Goal: Information Seeking & Learning: Learn about a topic

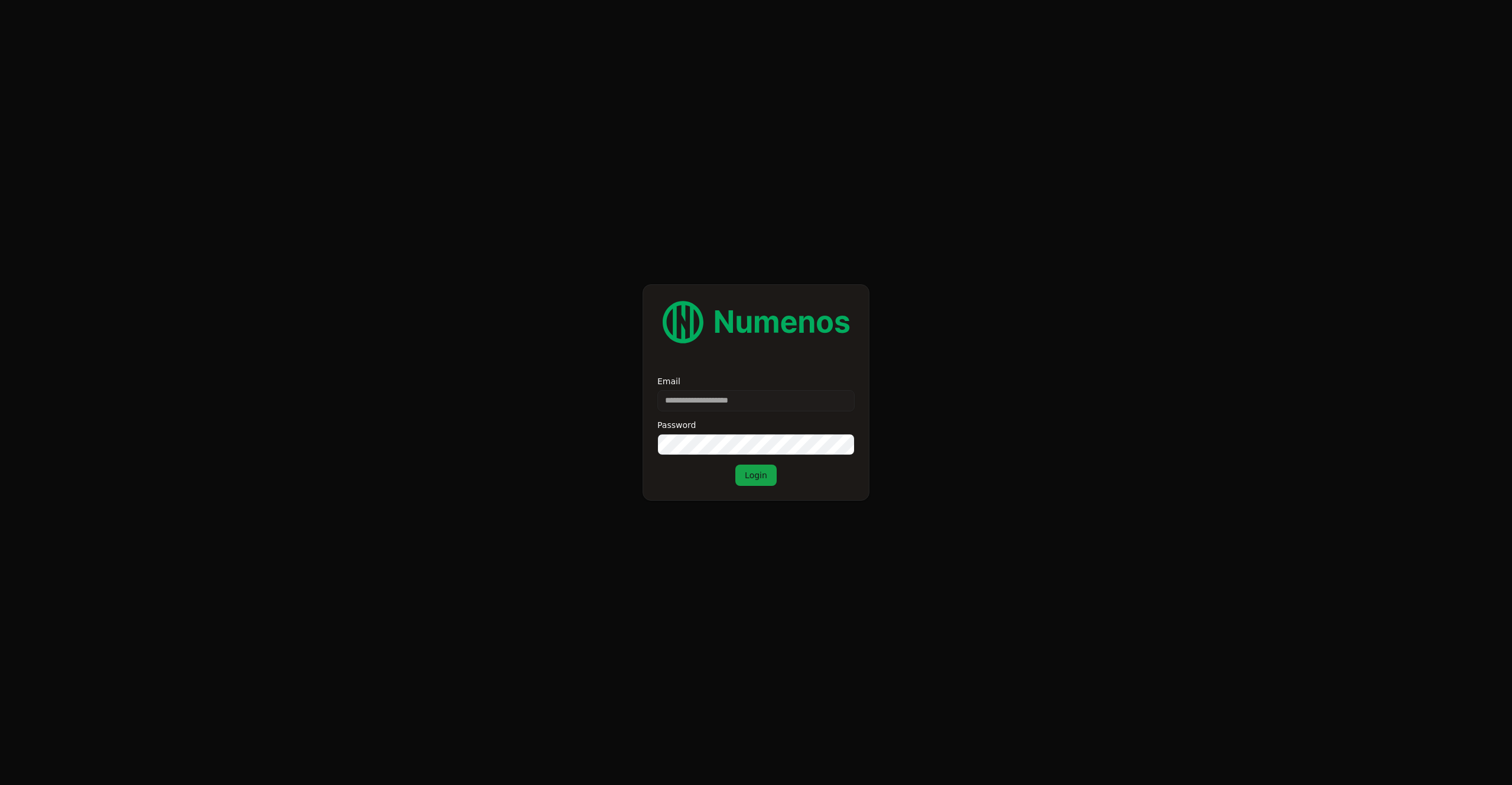
click at [649, 231] on form "Email Password Login" at bounding box center [756, 392] width 1512 height 785
click at [711, 404] on input "Email" at bounding box center [756, 400] width 198 height 21
click at [696, 394] on input "Email" at bounding box center [756, 400] width 198 height 21
type input "******"
type input "**********"
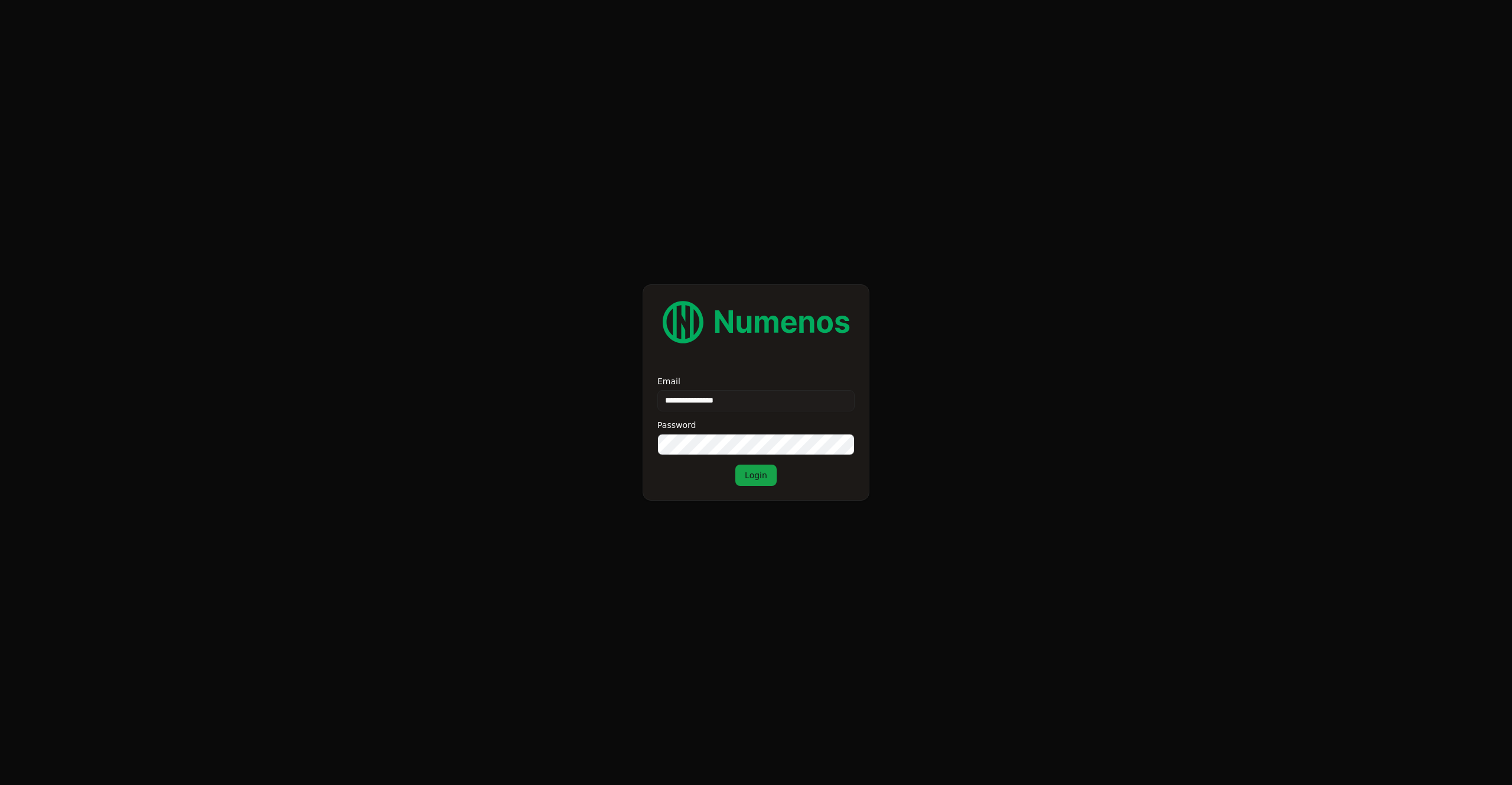
click at [744, 470] on button "Login" at bounding box center [756, 475] width 42 height 21
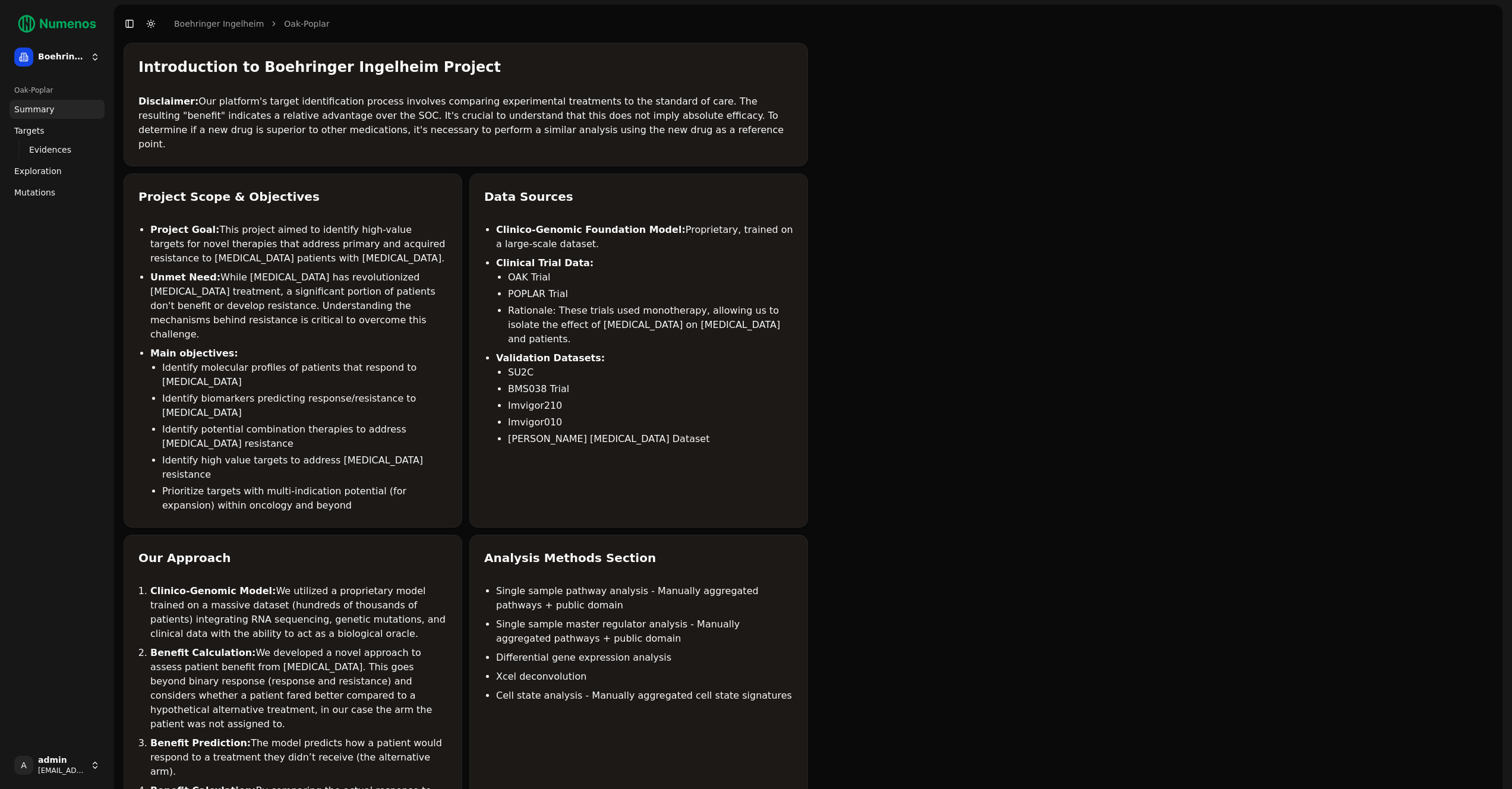
click at [41, 200] on link "Mutations" at bounding box center [57, 191] width 95 height 19
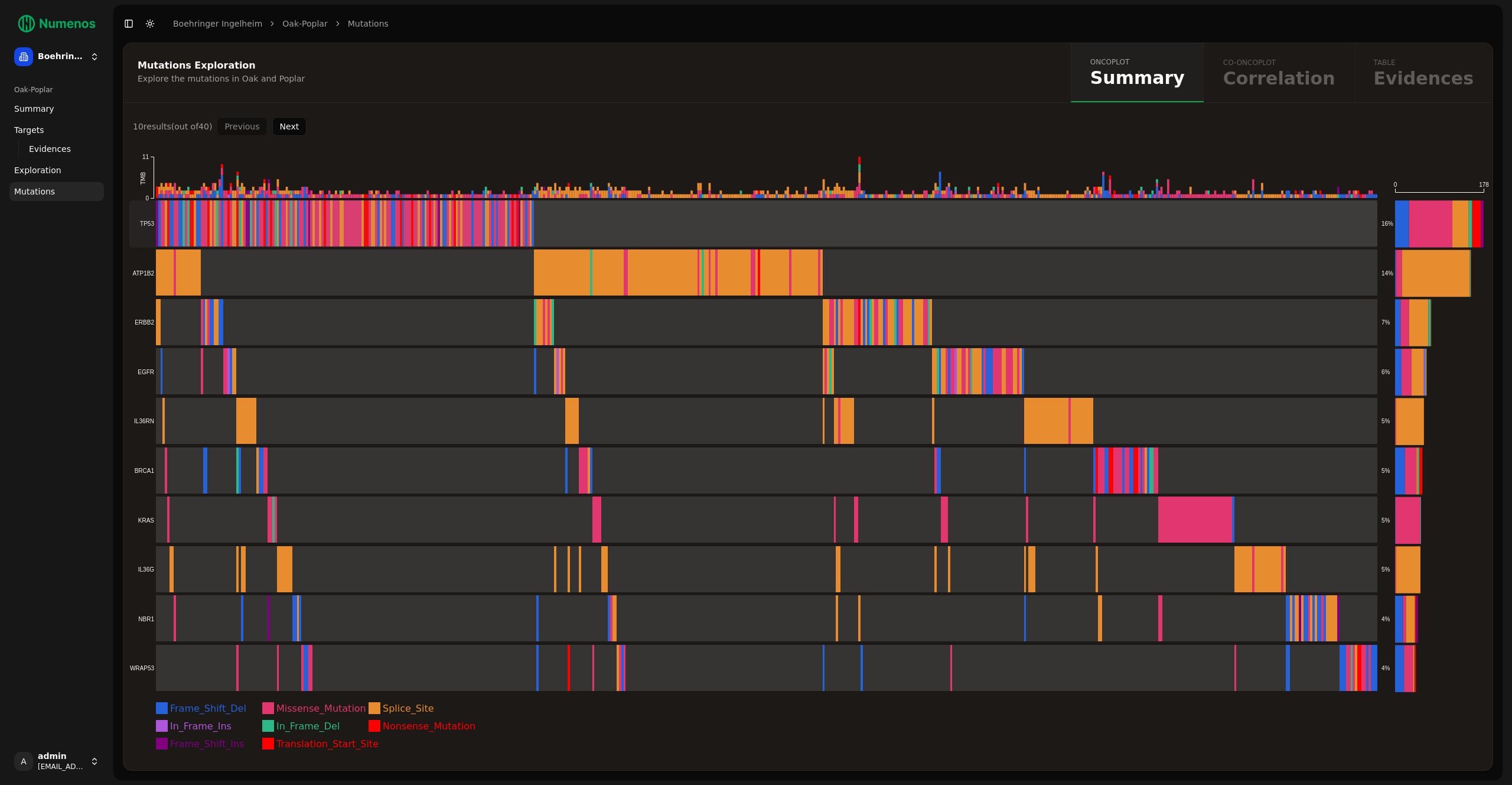
click at [597, 225] on rect at bounding box center [753, 223] width 1248 height 47
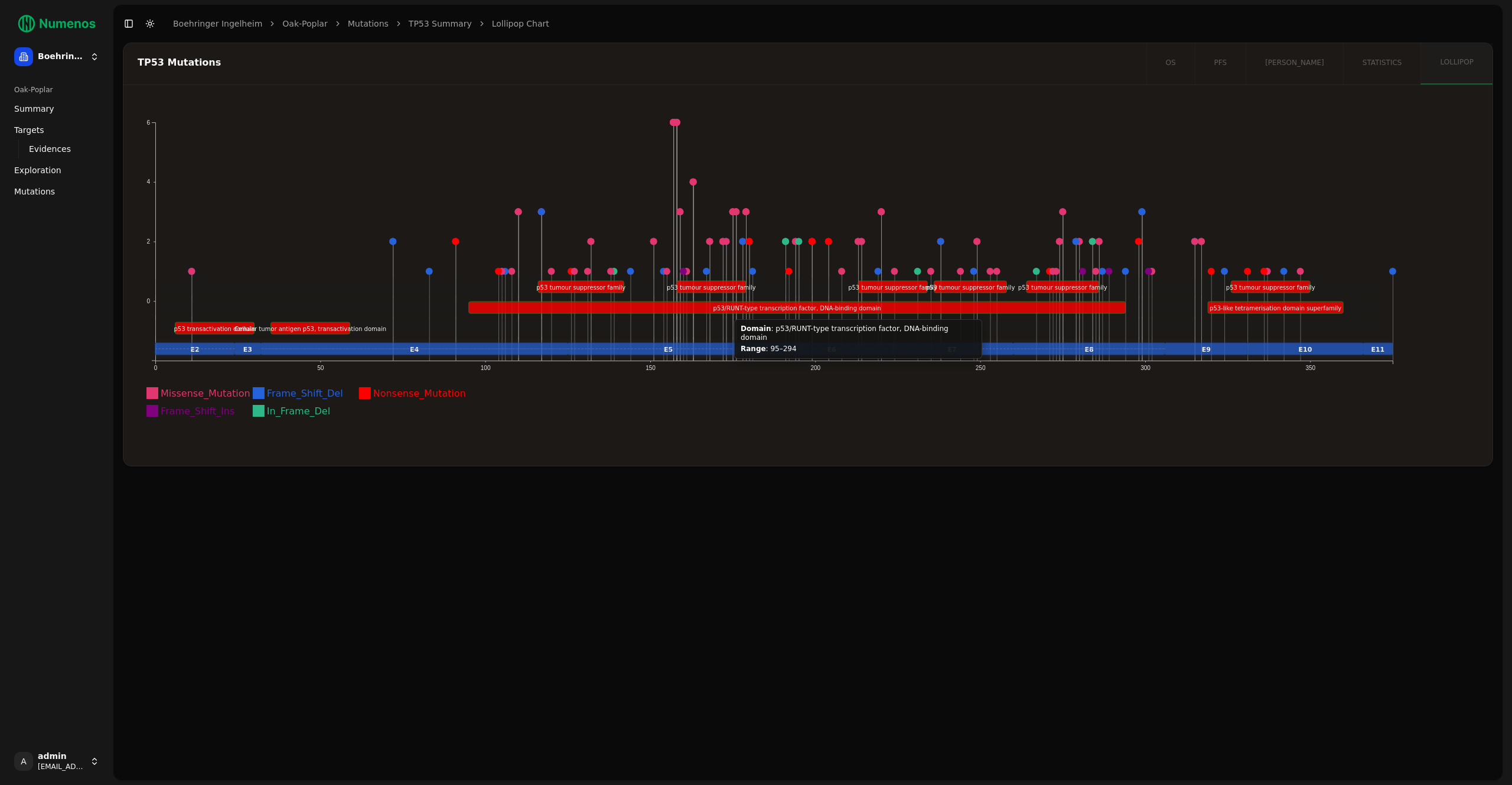
click at [727, 307] on text "p53/RUNT-type transcription factor, DNA-binding domain" at bounding box center [797, 307] width 167 height 6
click at [709, 277] on rect at bounding box center [770, 286] width 1229 height 18
click at [190, 269] on circle at bounding box center [191, 271] width 7 height 7
click at [187, 345] on g "E2 E3 E5 E6 E4 E8 E7 E9 E10 E11" at bounding box center [774, 348] width 1238 height 18
click at [58, 187] on link "Mutations" at bounding box center [57, 190] width 95 height 19
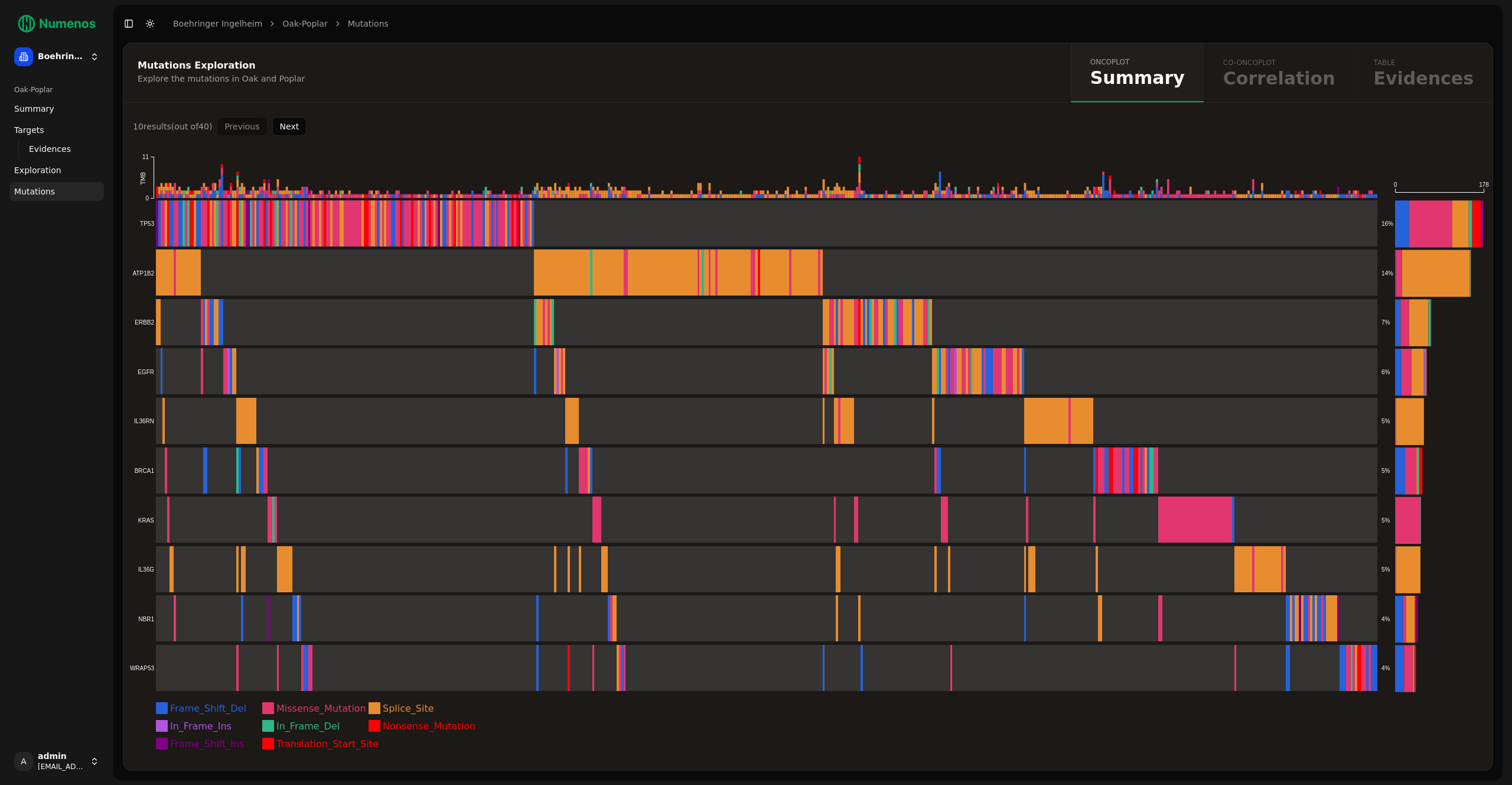
click at [294, 128] on button "Next" at bounding box center [289, 126] width 35 height 19
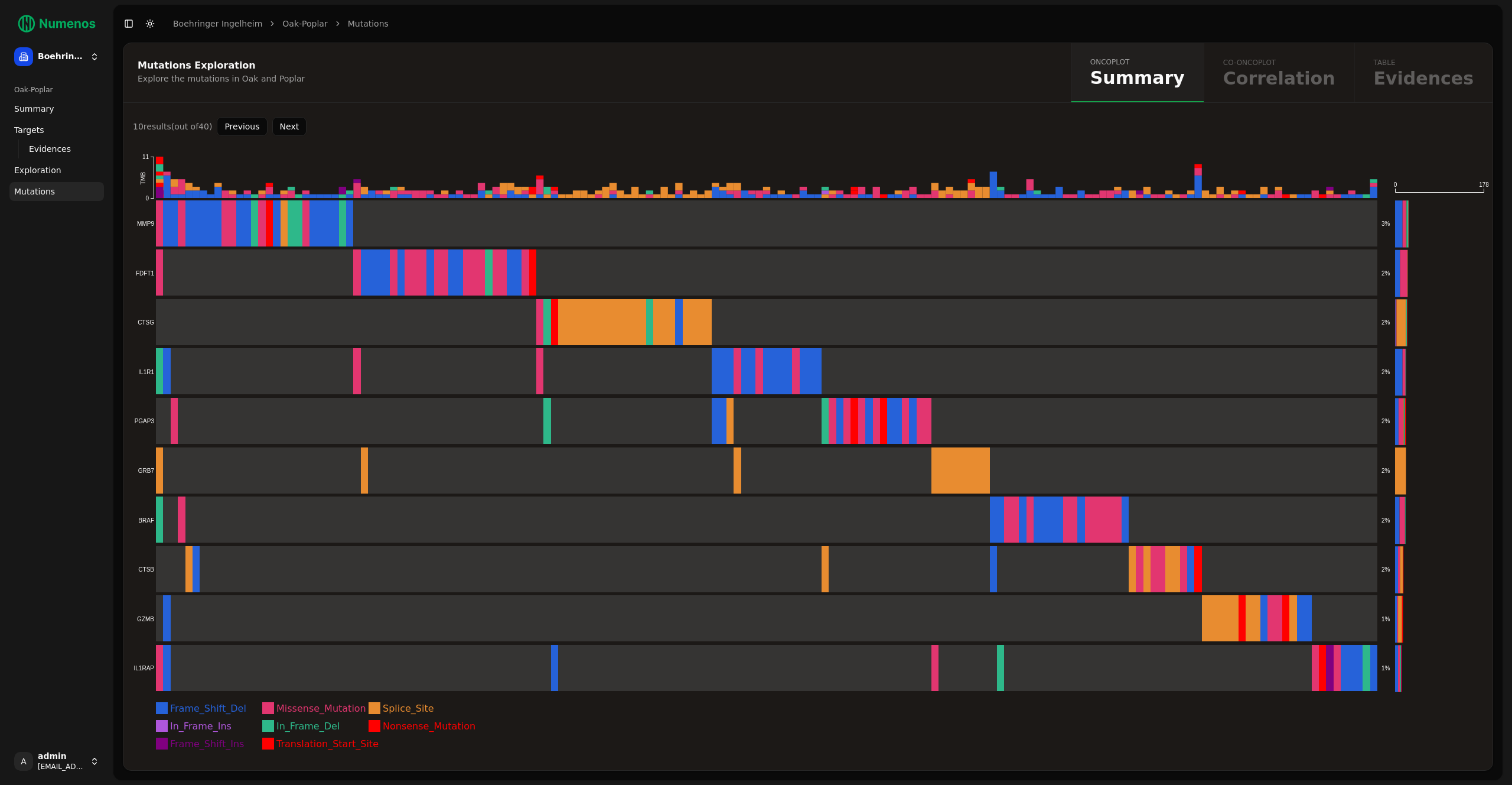
click at [240, 128] on button "Previous" at bounding box center [242, 126] width 50 height 19
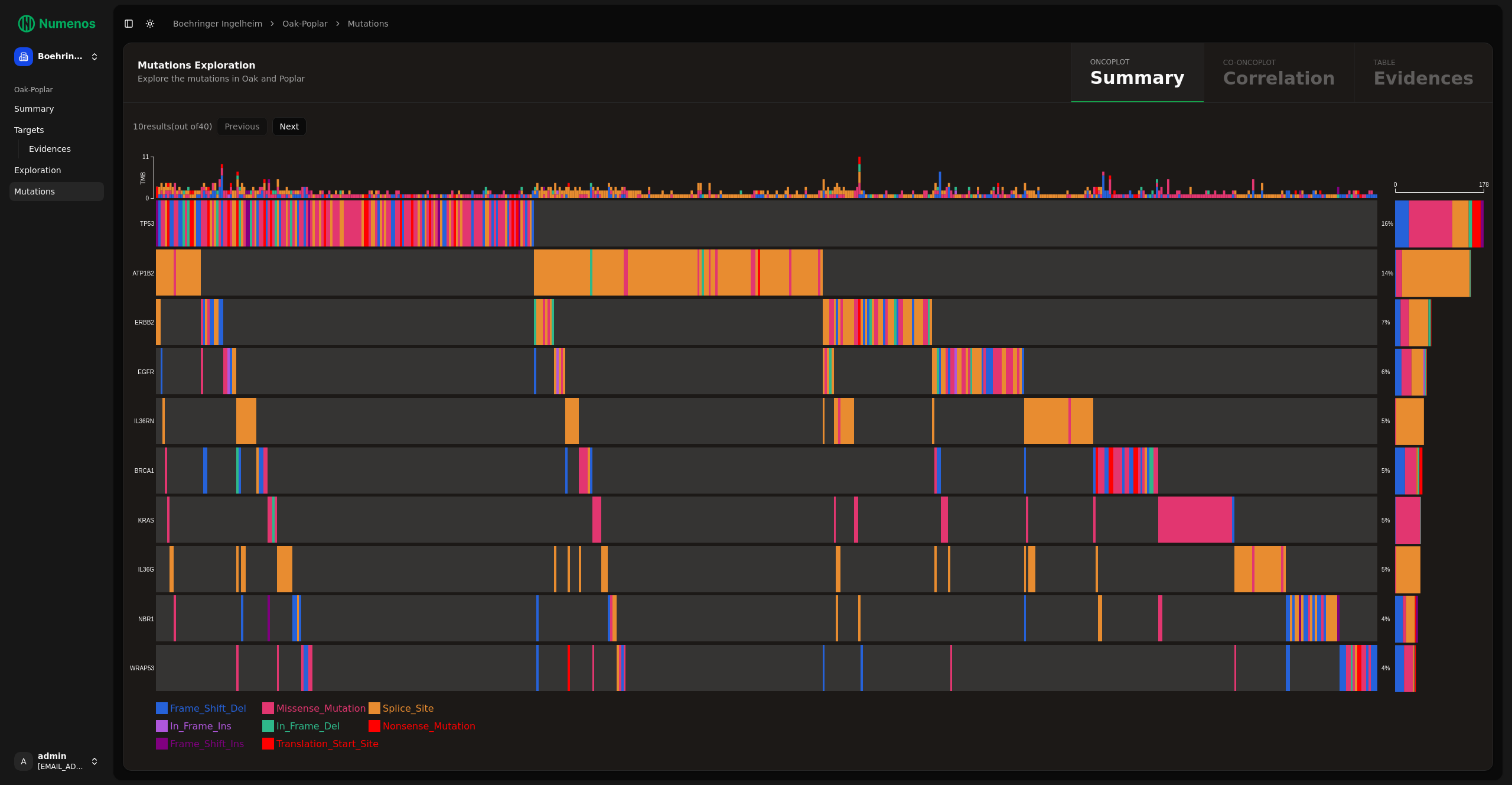
click at [280, 127] on button "Next" at bounding box center [289, 126] width 35 height 19
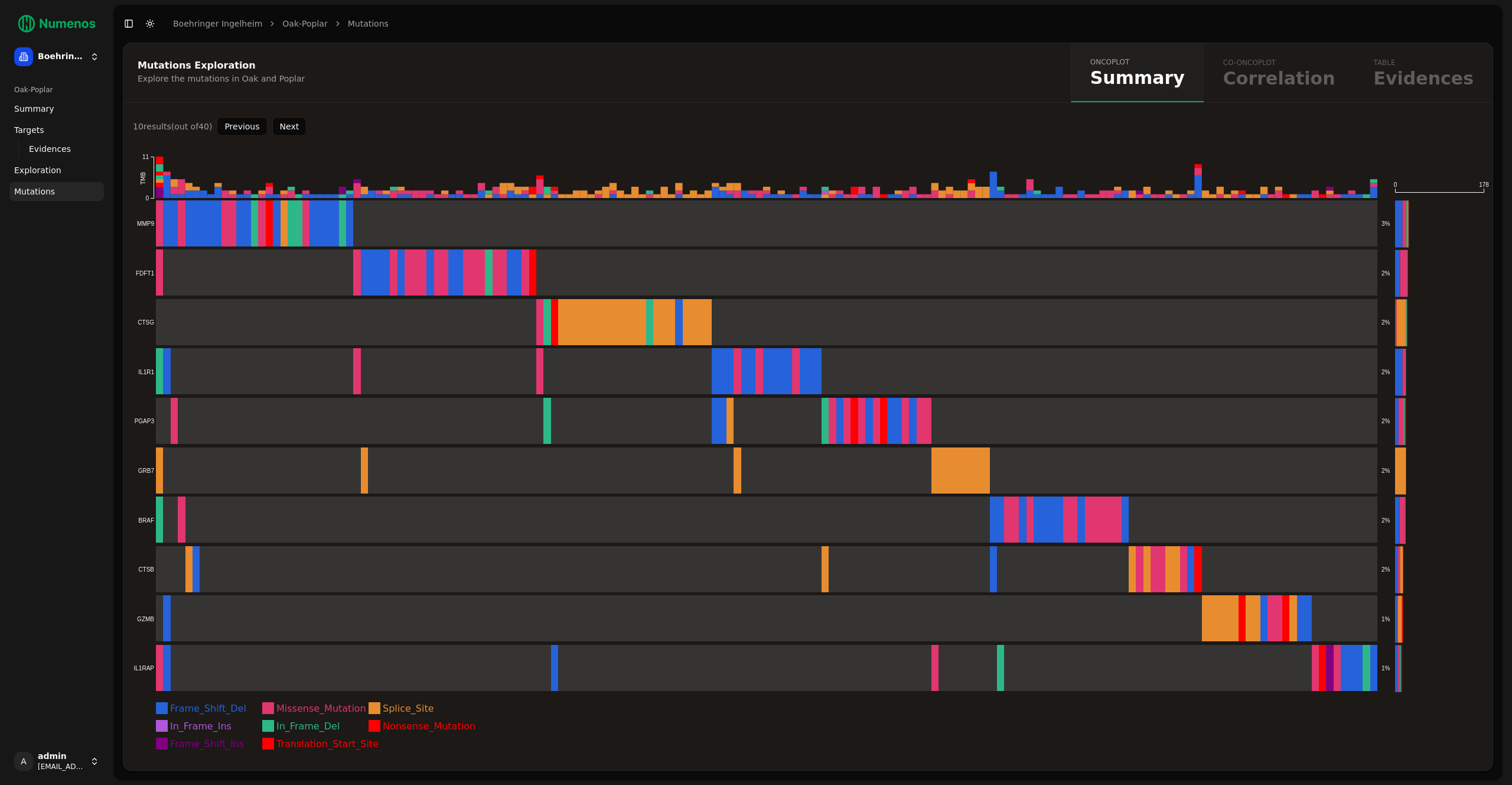
click at [302, 127] on button "Next" at bounding box center [289, 126] width 35 height 19
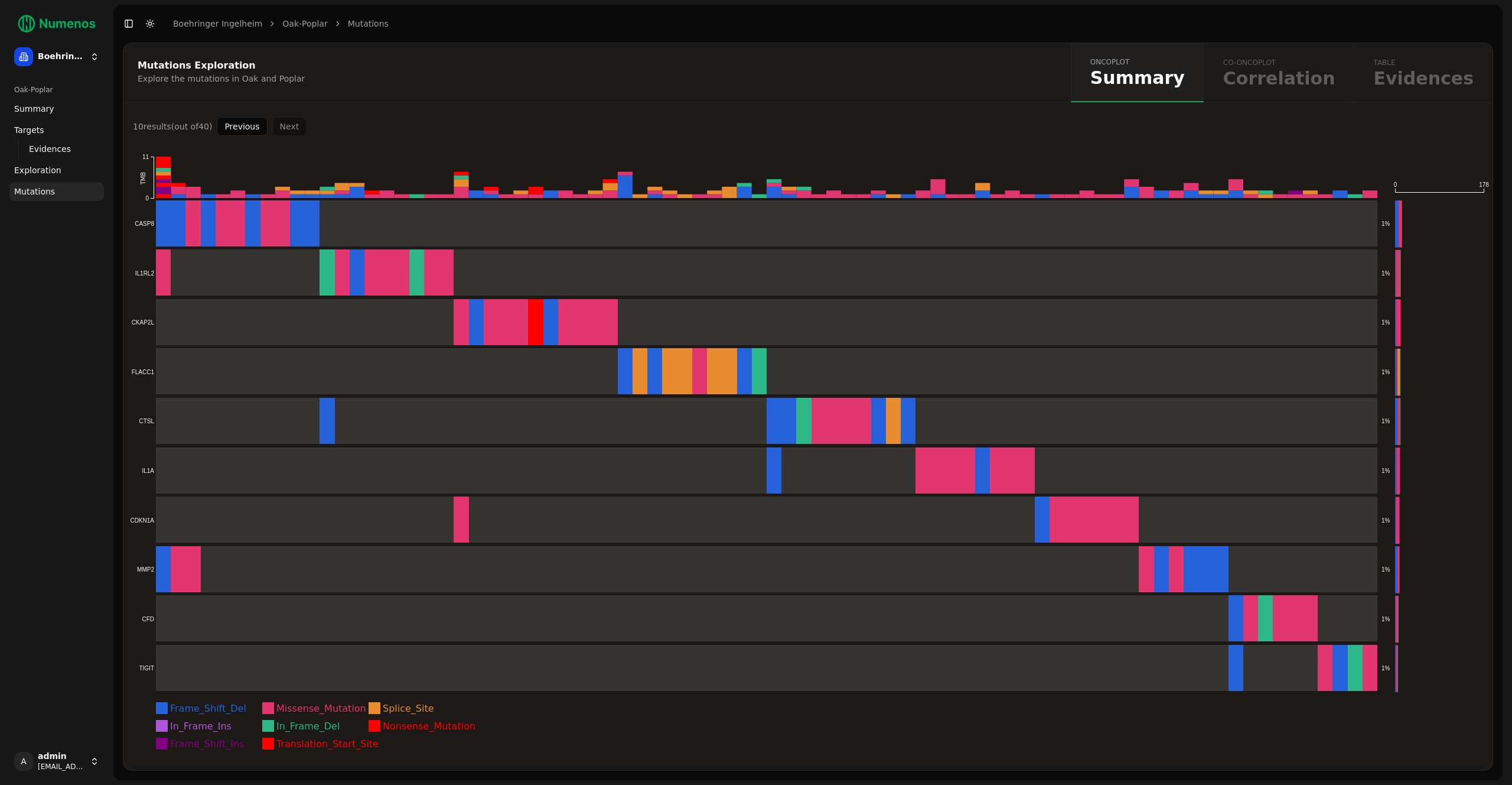
click at [222, 120] on button "Previous" at bounding box center [242, 126] width 50 height 19
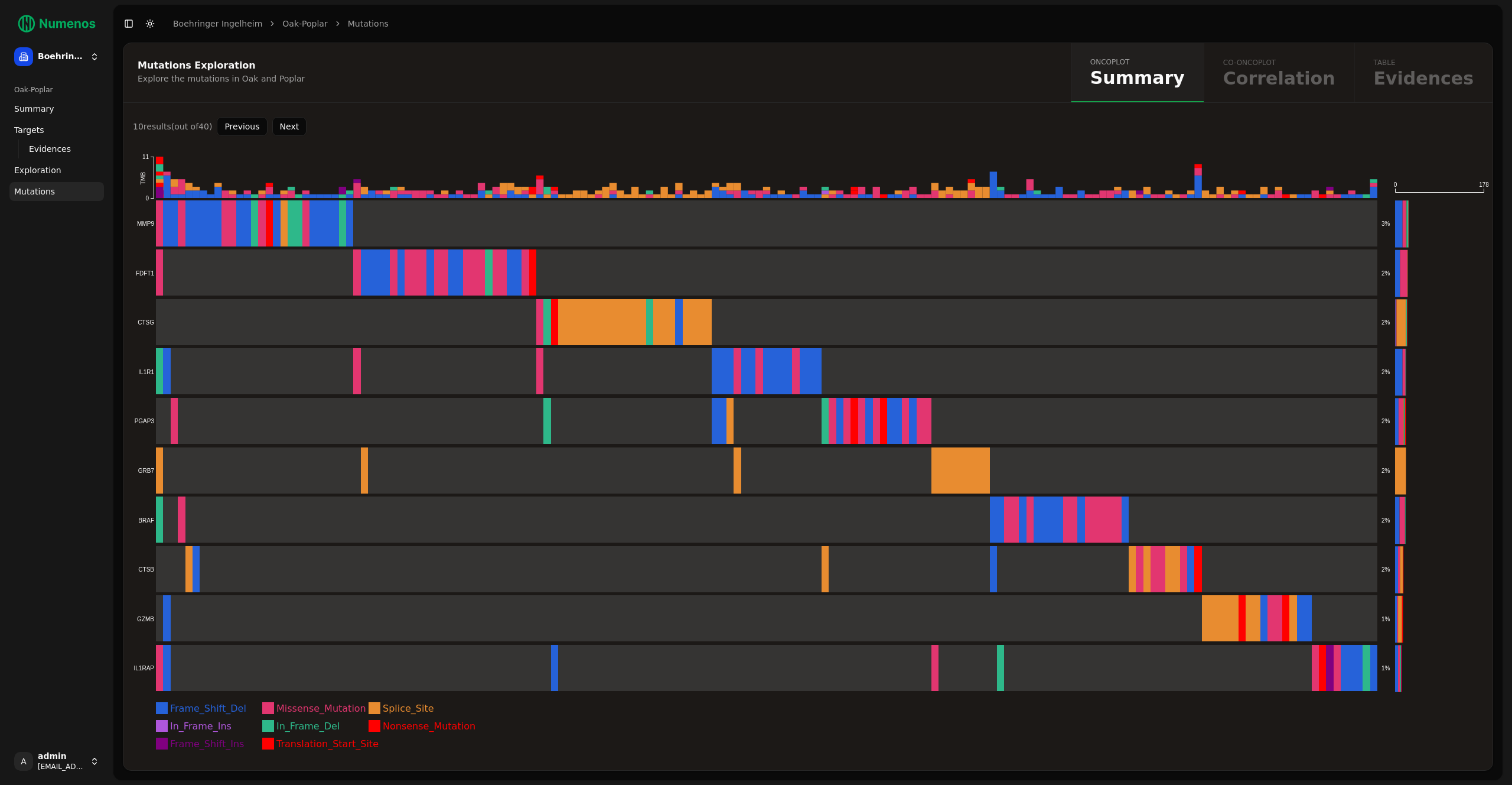
click at [227, 132] on button "Previous" at bounding box center [242, 126] width 50 height 19
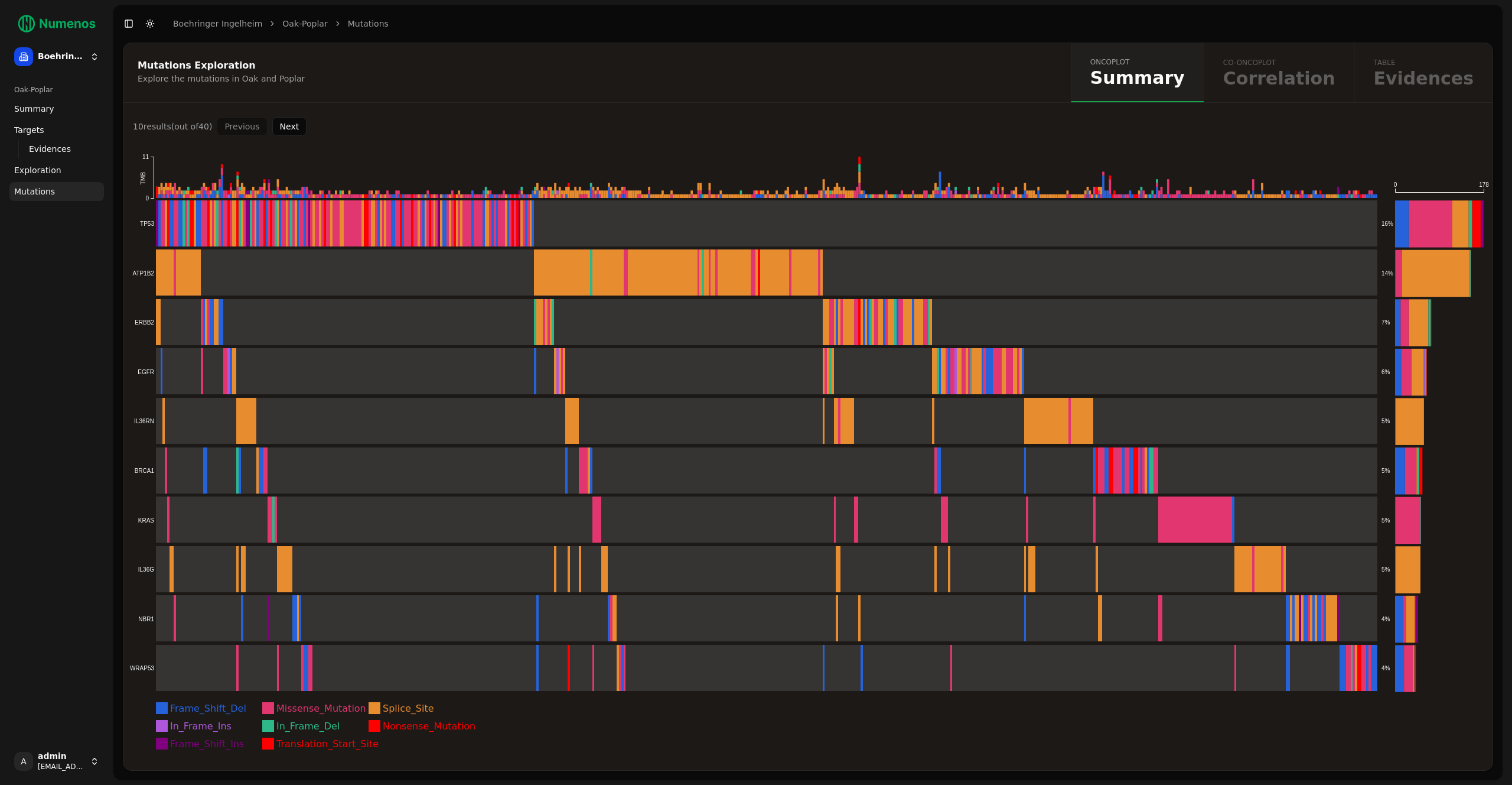
click at [906, 144] on icon "Frame_Shift_Del Missense_Mutation Splice_Site In_Frame_Ins In_Frame_Del Nonsens…" at bounding box center [808, 453] width 1369 height 634
